Goal: Task Accomplishment & Management: Manage account settings

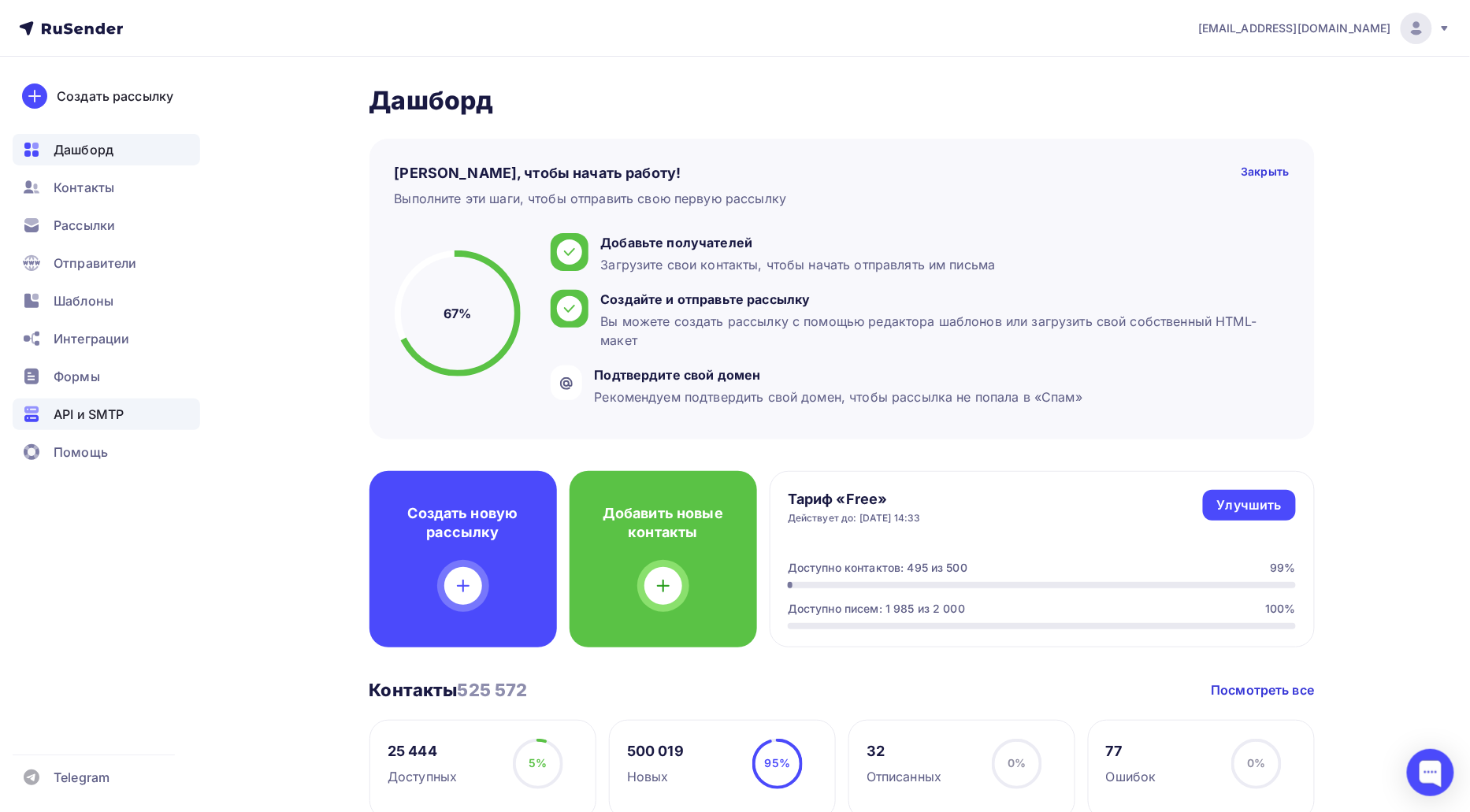
click at [93, 427] on div "API и SMTP" at bounding box center [106, 414] width 187 height 31
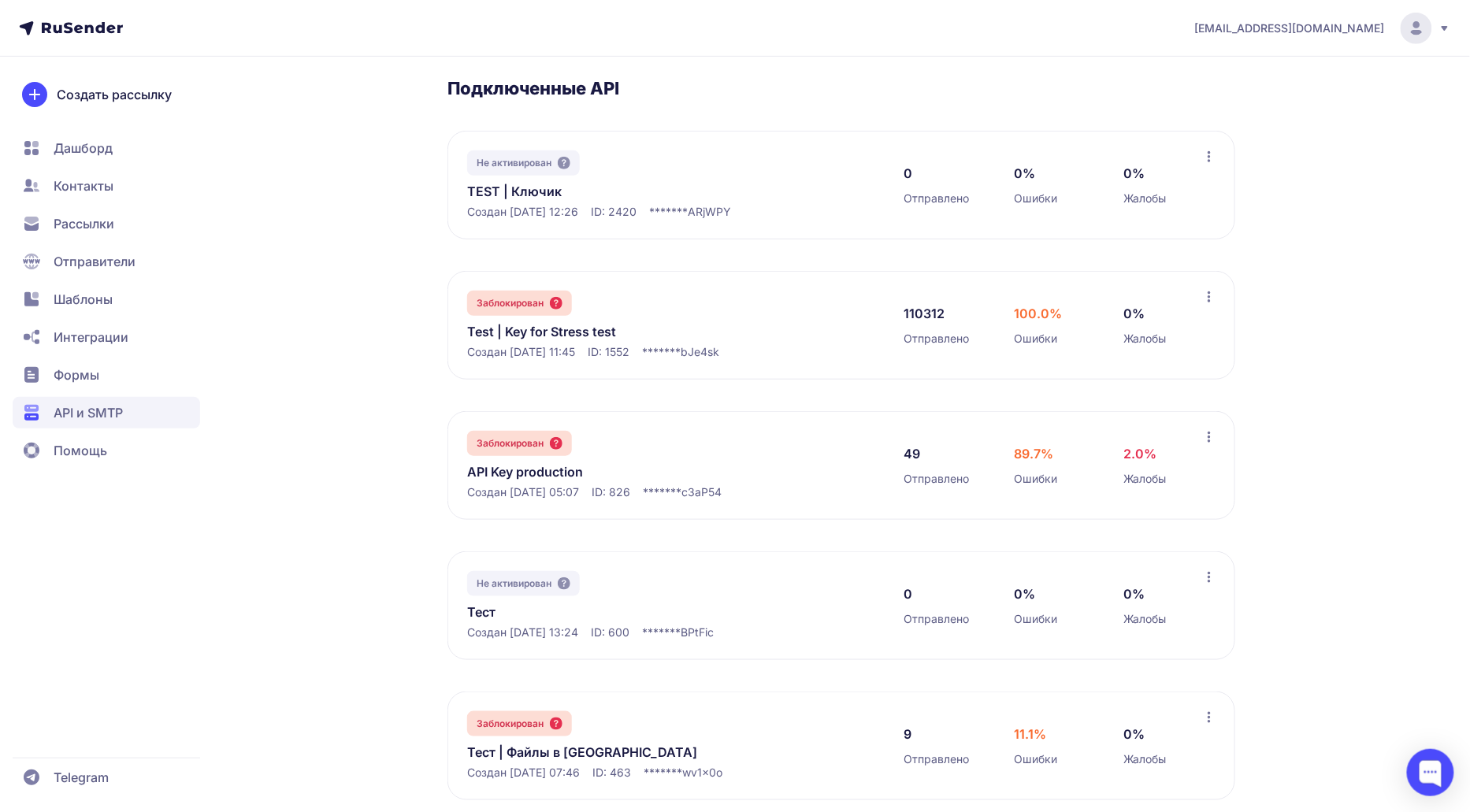
scroll to position [696, 0]
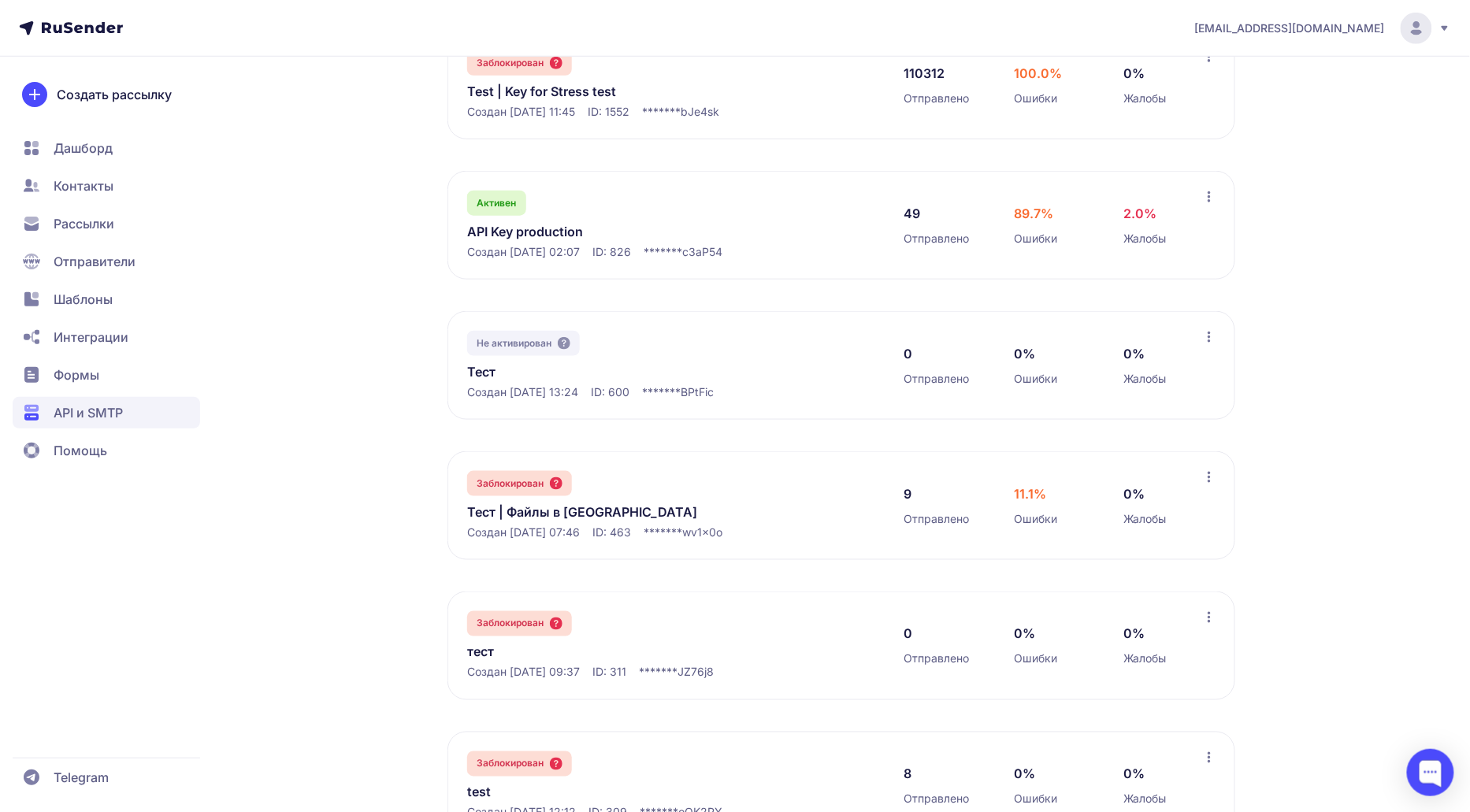
scroll to position [261, 0]
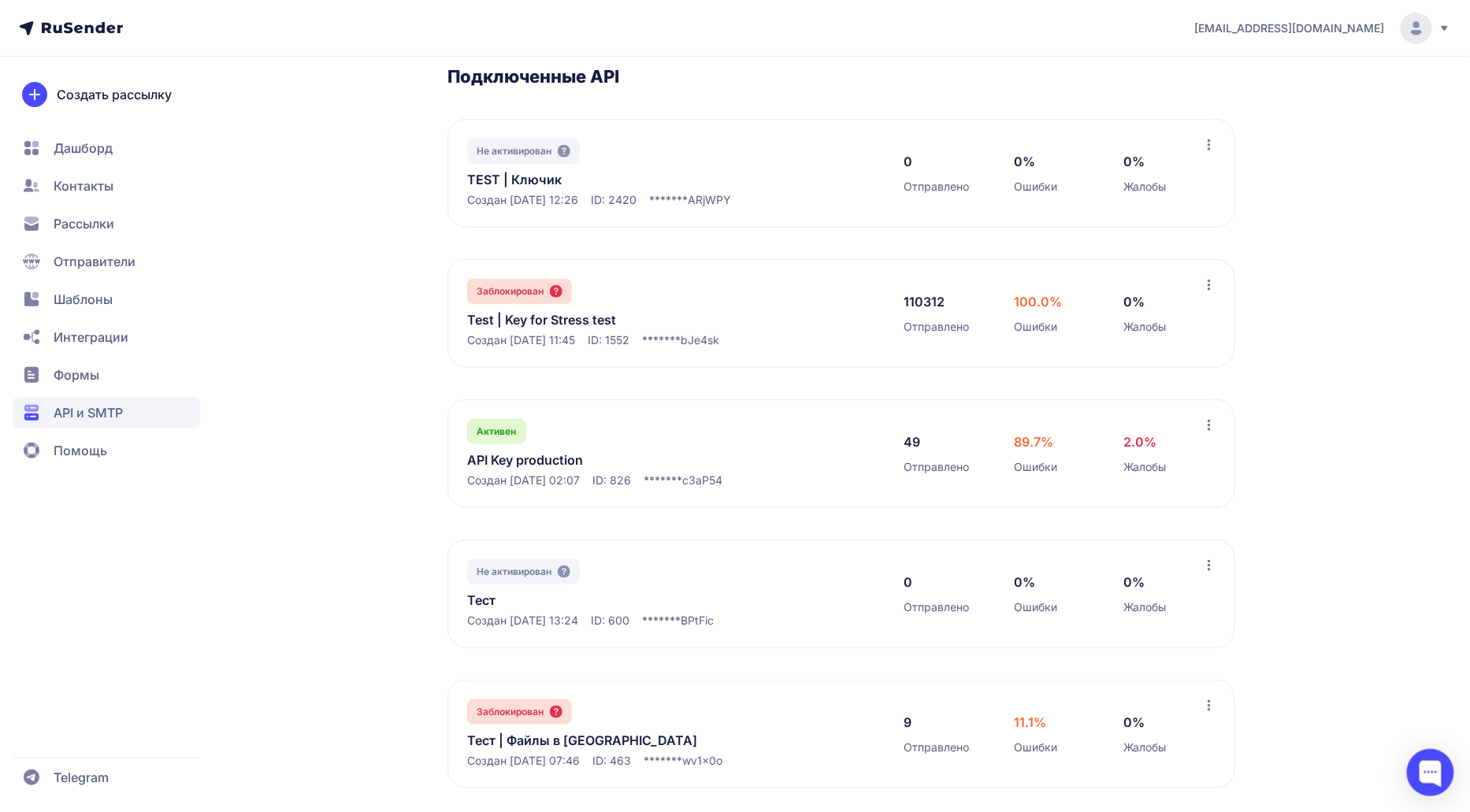
click at [93, 255] on span "Отправители" at bounding box center [94, 262] width 82 height 19
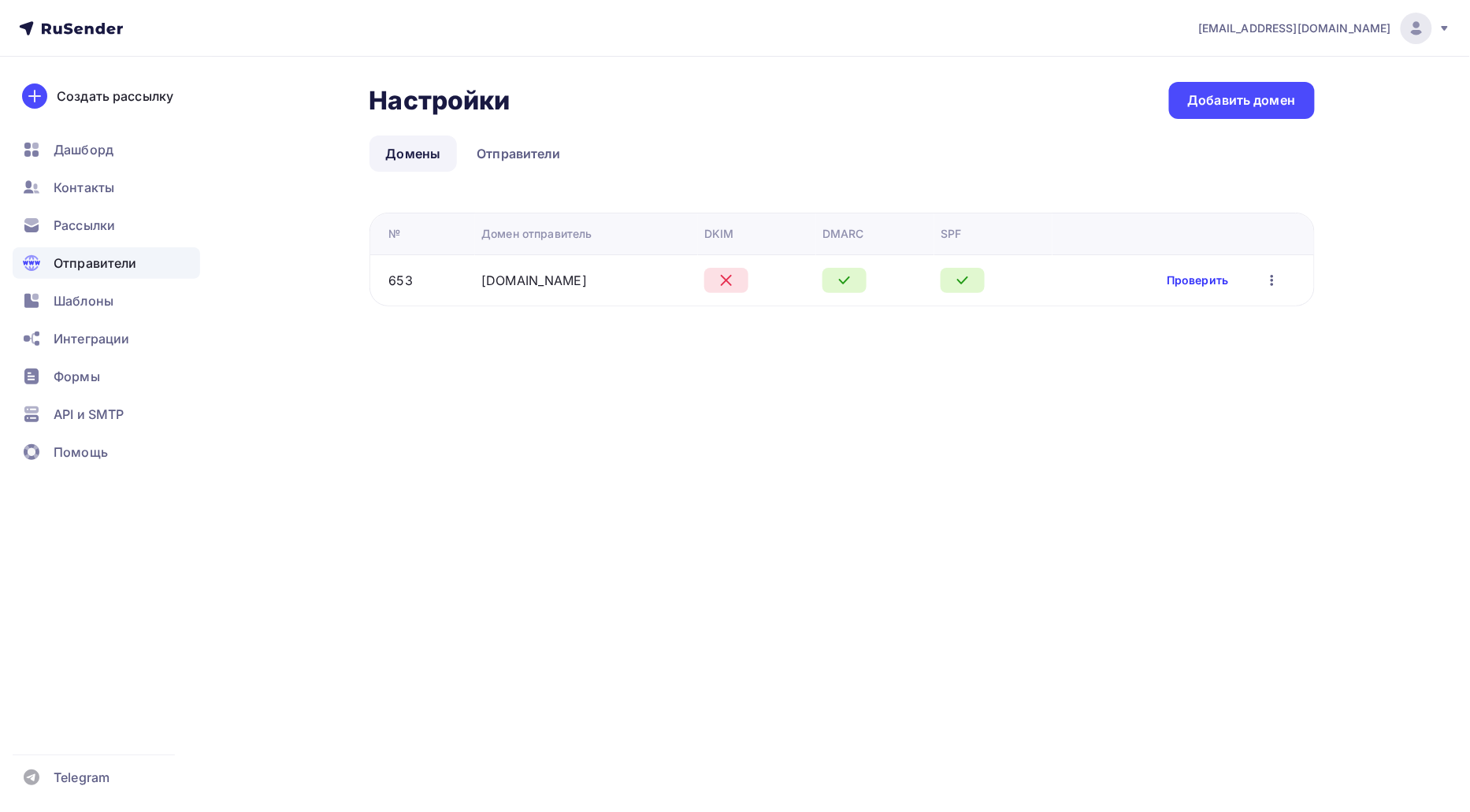
click at [1196, 275] on link "Проверить" at bounding box center [1196, 281] width 61 height 16
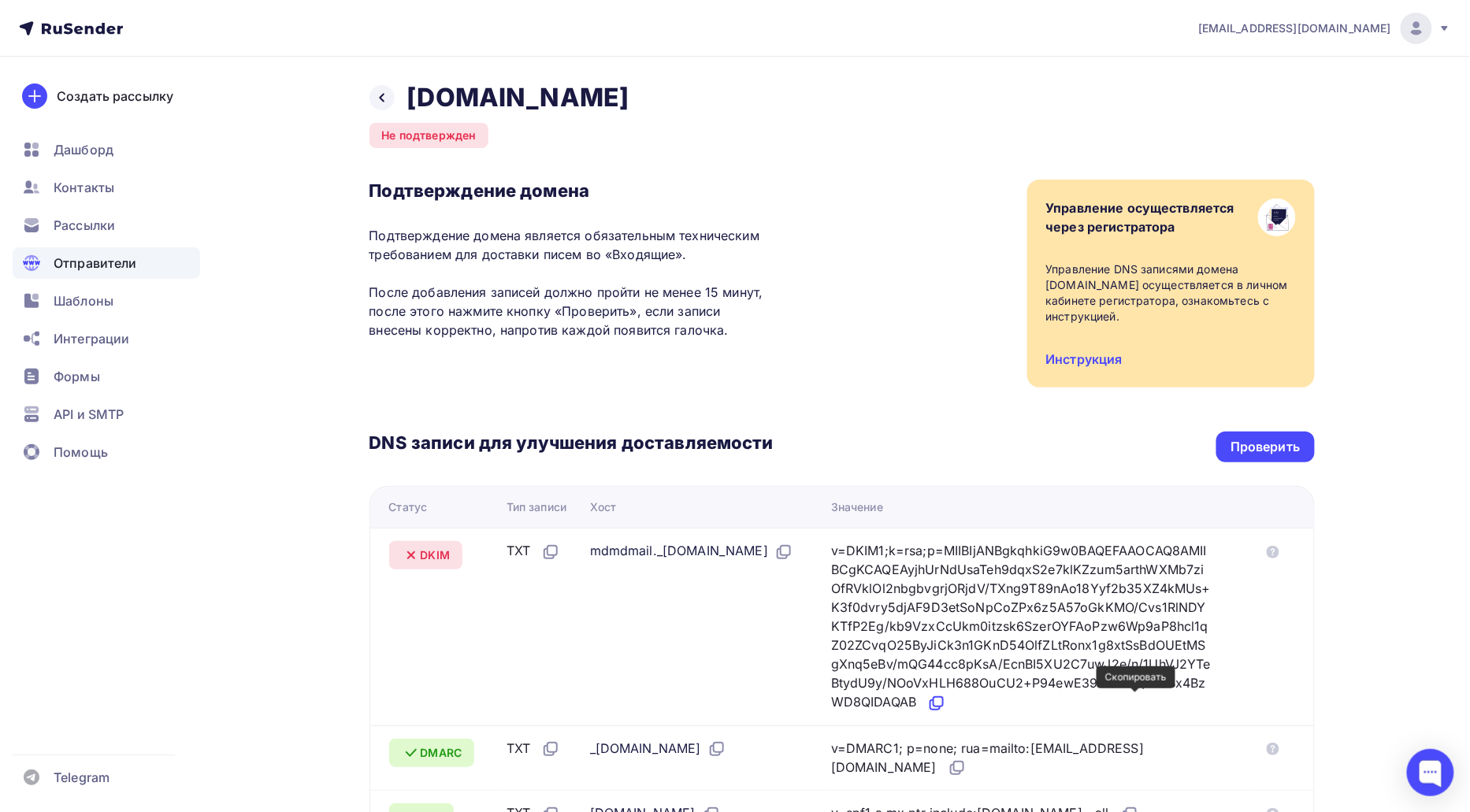
click at [946, 697] on icon at bounding box center [936, 704] width 19 height 19
click at [1258, 438] on div "Проверить" at bounding box center [1264, 447] width 69 height 18
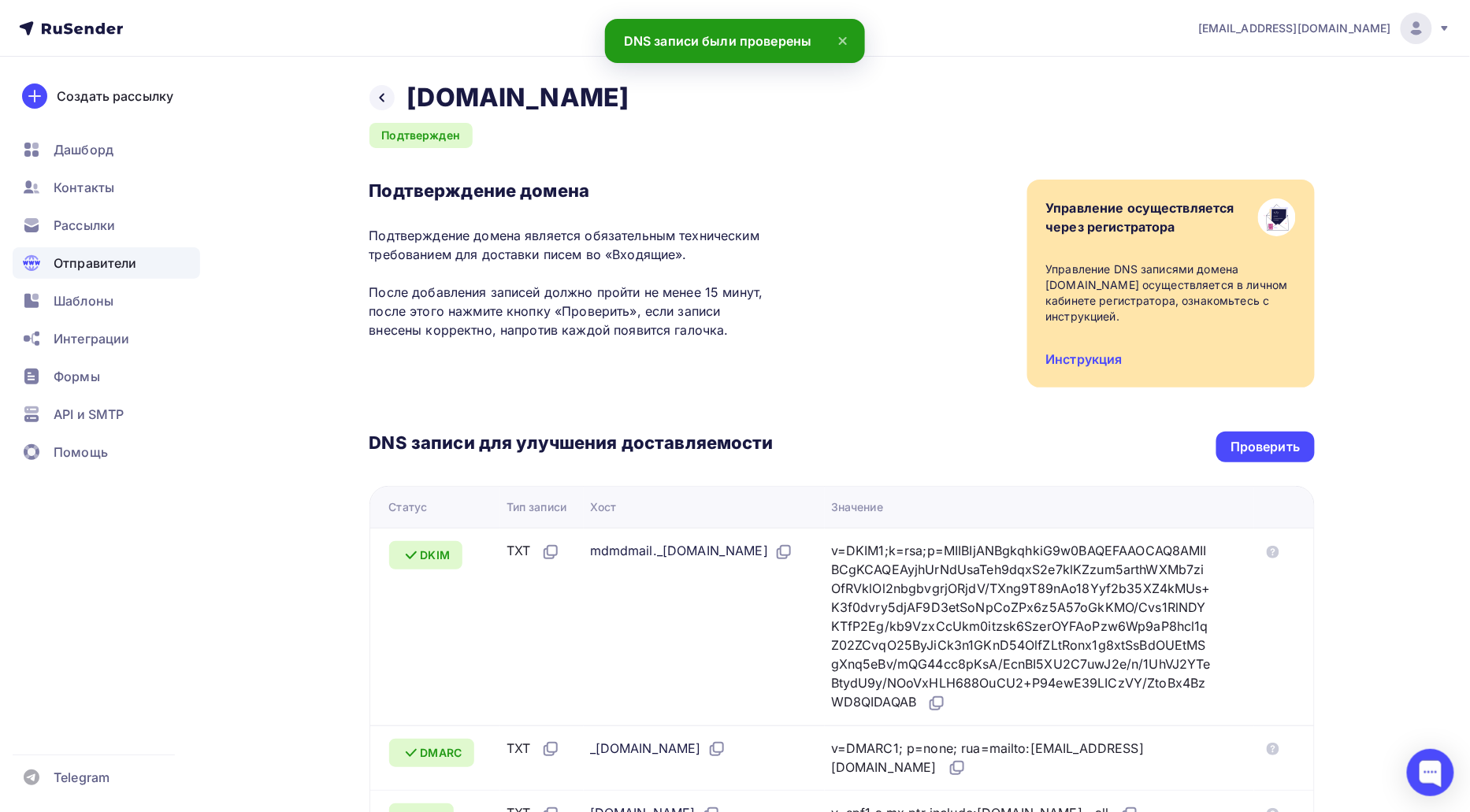
click at [914, 384] on div "Подтверждение домена Подтверждение домена является обязательным техническим тре…" at bounding box center [841, 283] width 945 height 208
